Goal: Transaction & Acquisition: Purchase product/service

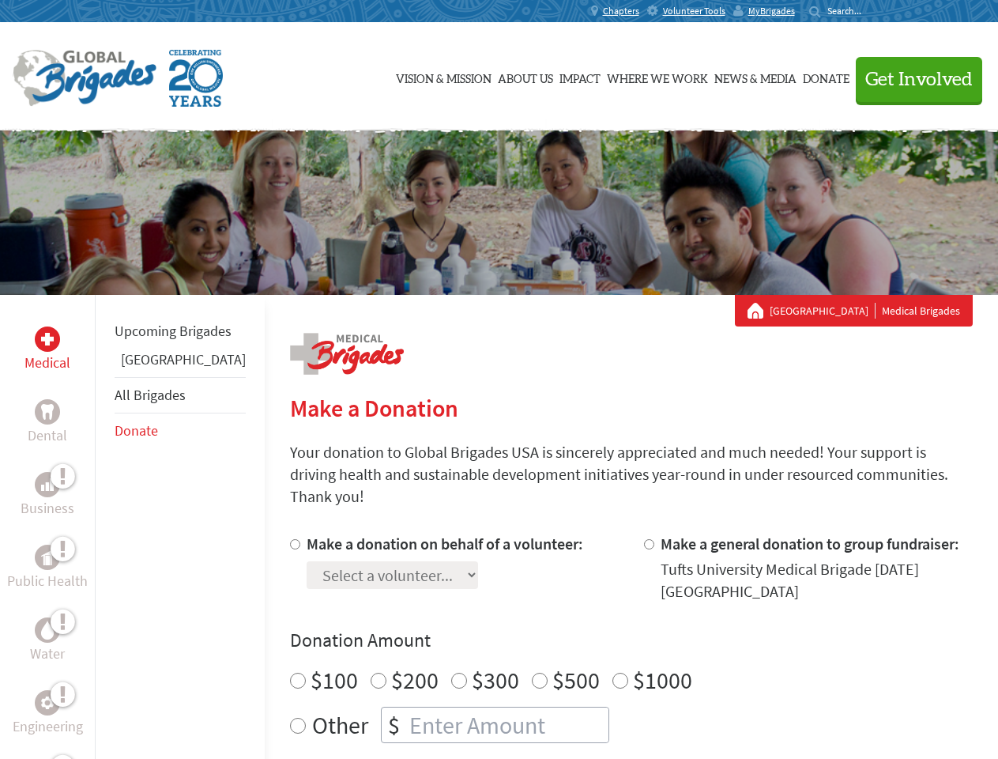
click at [872, 11] on div "Search for:" at bounding box center [840, 11] width 63 height 13
click at [912, 79] on span "Get Involved" at bounding box center [918, 79] width 107 height 19
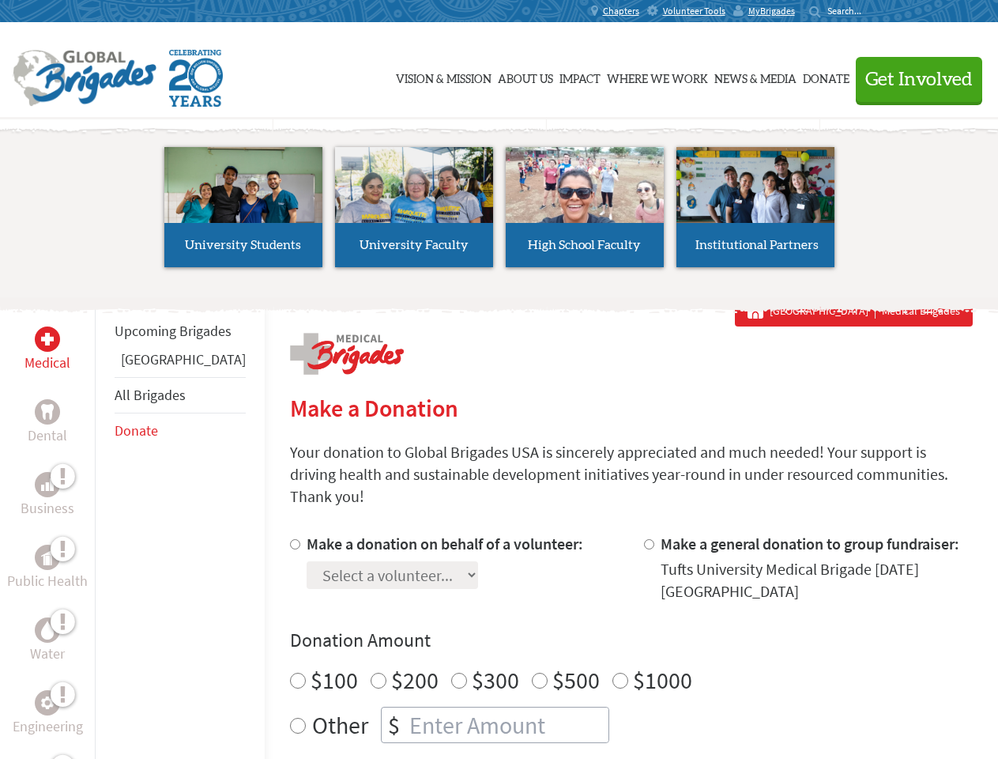
click at [499, 213] on li "High School Faculty" at bounding box center [584, 206] width 171 height 145
click at [104, 526] on div "Upcoming Brigades Belize All Brigades Donate" at bounding box center [180, 674] width 170 height 759
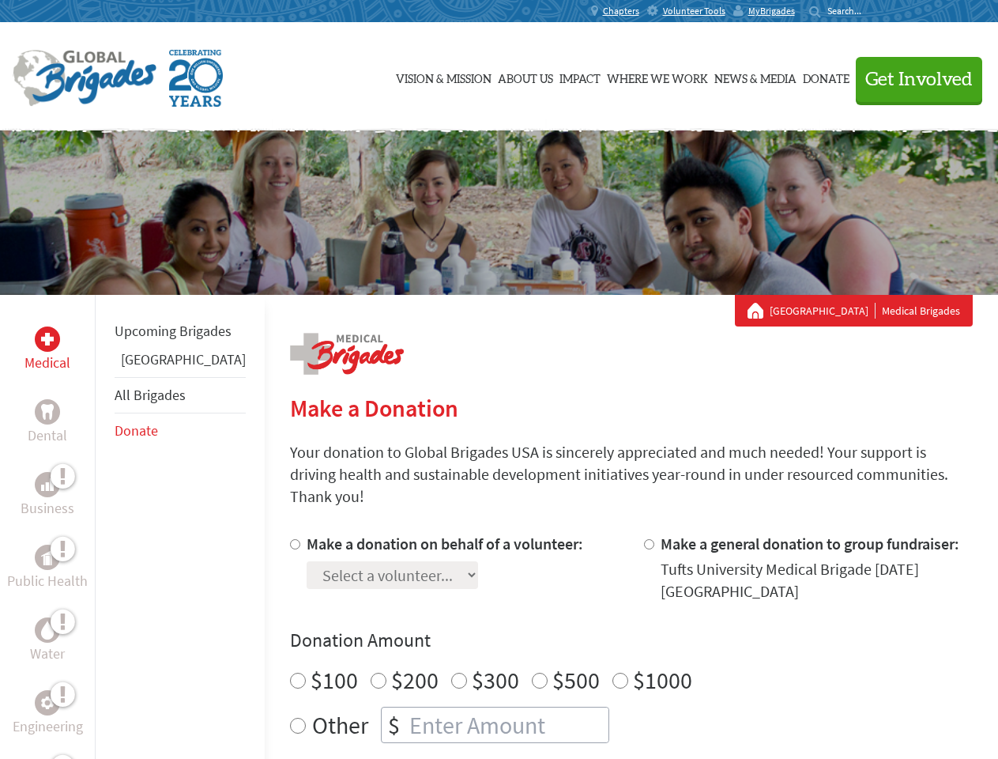
click at [633, 665] on label "$1000" at bounding box center [662, 680] width 59 height 30
click at [612, 672] on input "$1000" at bounding box center [620, 680] width 16 height 16
radio input "true"
click at [290, 539] on input "Make a donation on behalf of a volunteer:" at bounding box center [295, 544] width 10 height 10
radio input "true"
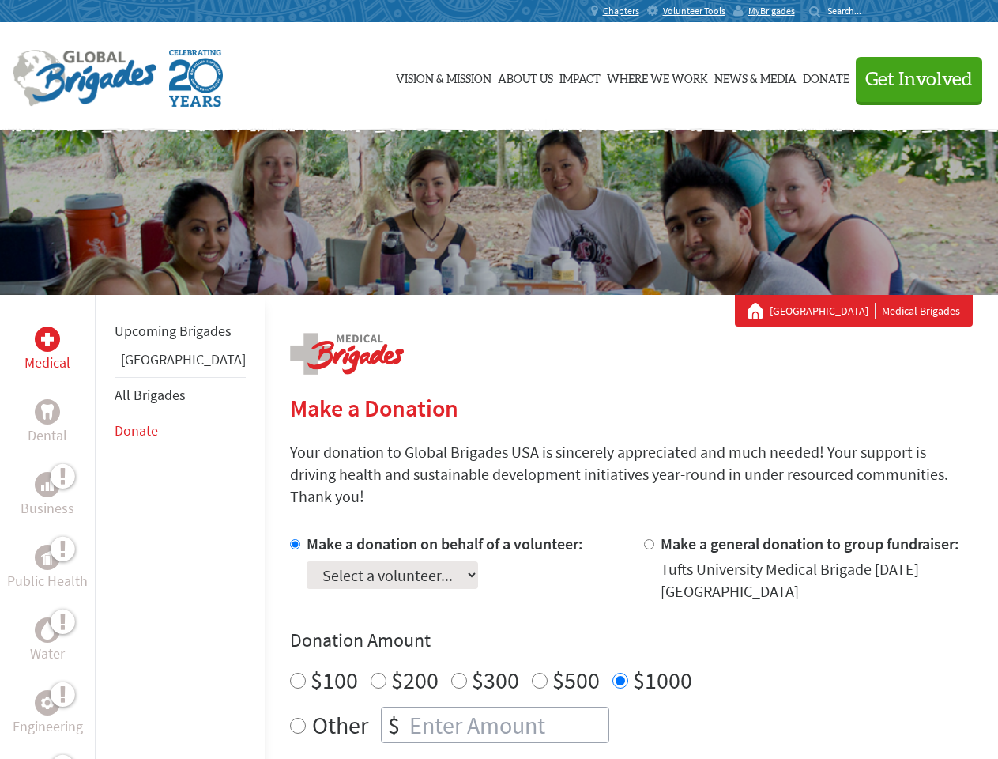
click at [644, 539] on input "Make a general donation to group fundraiser:" at bounding box center [649, 544] width 10 height 10
radio input "true"
